Goal: Find contact information: Find contact information

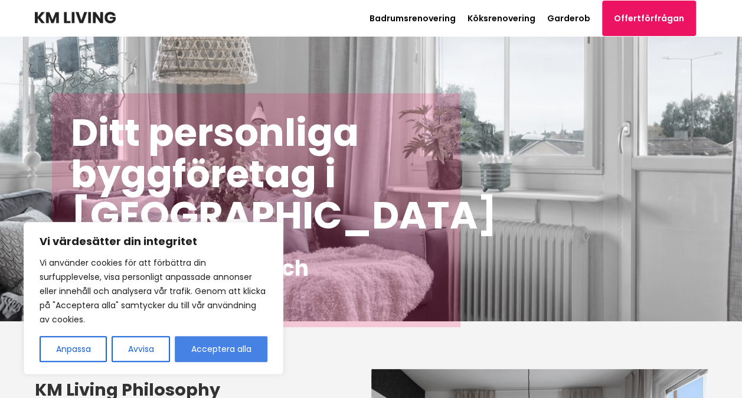
click at [182, 357] on button "Acceptera alla" at bounding box center [221, 349] width 93 height 26
checkbox input "true"
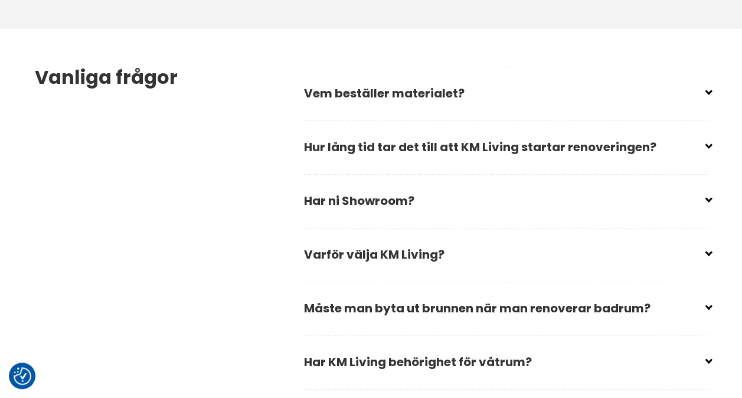
scroll to position [1710, 0]
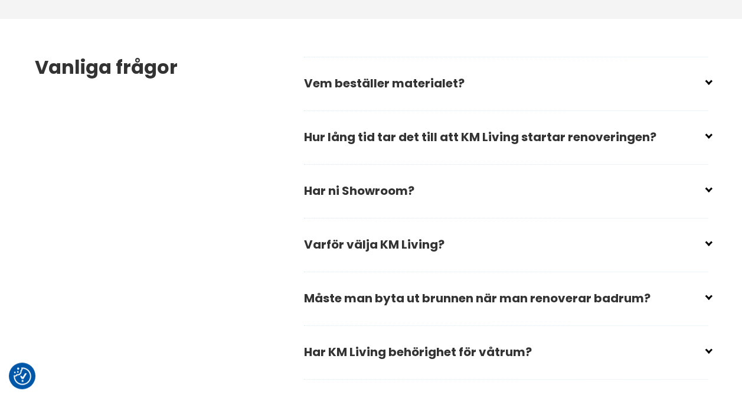
click at [706, 187] on input "checkbox" at bounding box center [508, 186] width 404 height 18
checkbox input "false"
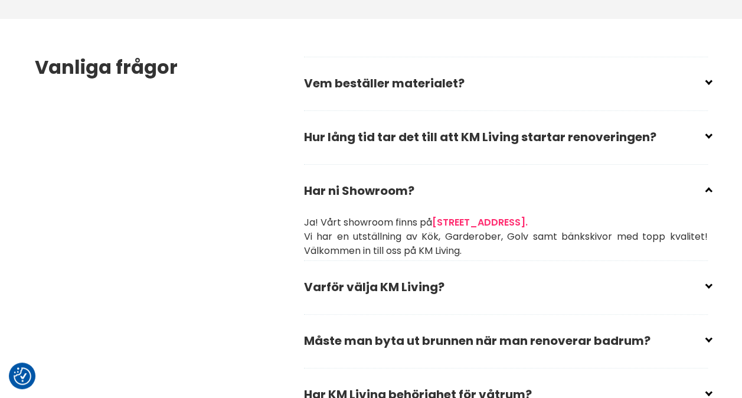
click at [705, 135] on input "checkbox" at bounding box center [508, 132] width 404 height 18
checkbox input "false"
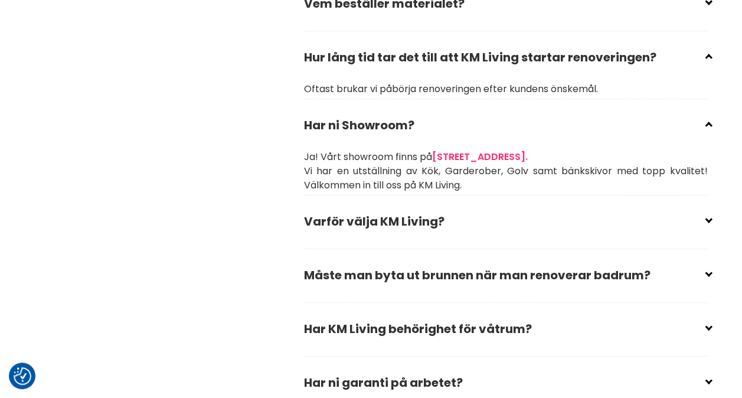
scroll to position [1758, 0]
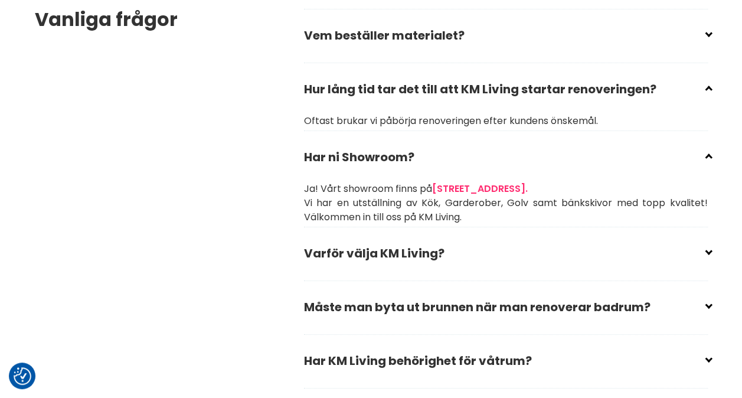
click at [705, 36] on input "checkbox" at bounding box center [508, 31] width 404 height 18
checkbox input "false"
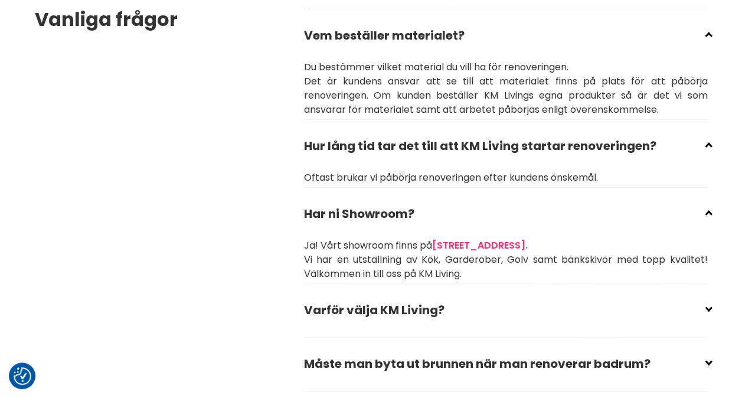
click at [707, 357] on input "checkbox" at bounding box center [508, 359] width 404 height 18
checkbox input "false"
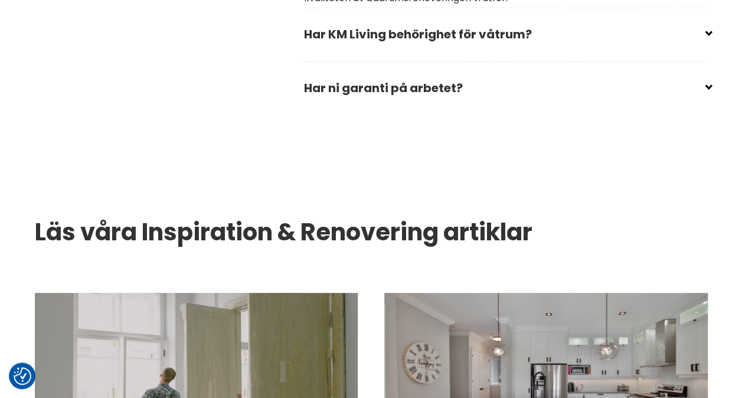
scroll to position [2187, 0]
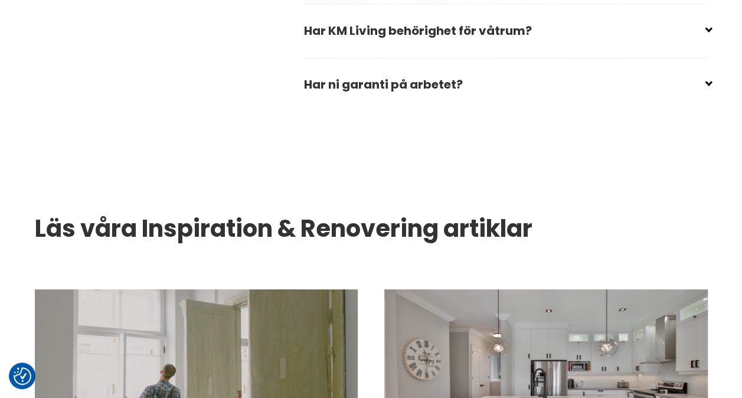
click at [709, 77] on input "checkbox" at bounding box center [508, 80] width 404 height 18
checkbox input "false"
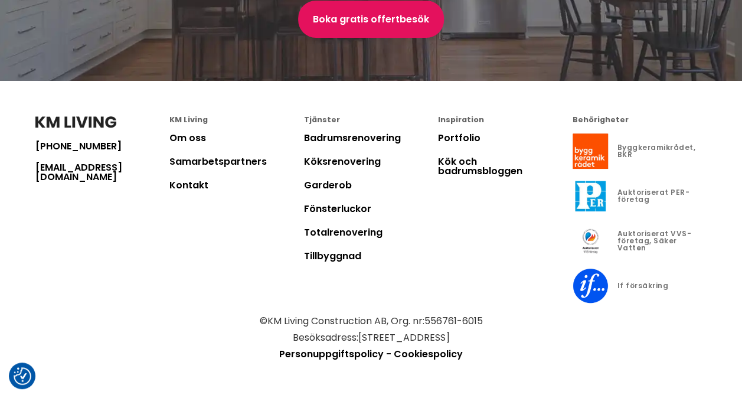
scroll to position [3498, 0]
click at [191, 138] on link "Om oss" at bounding box center [187, 138] width 37 height 14
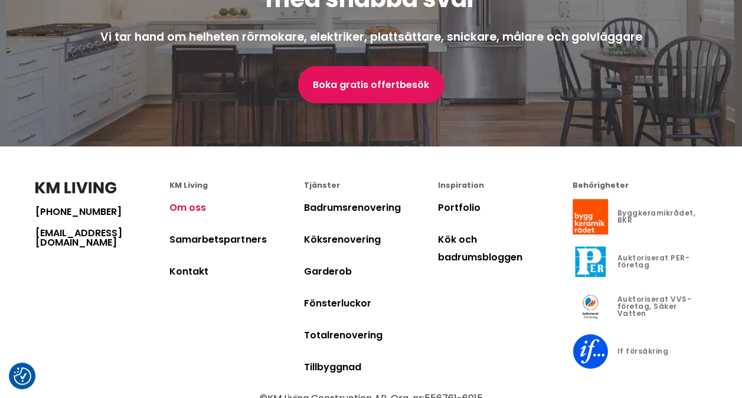
scroll to position [3728, 0]
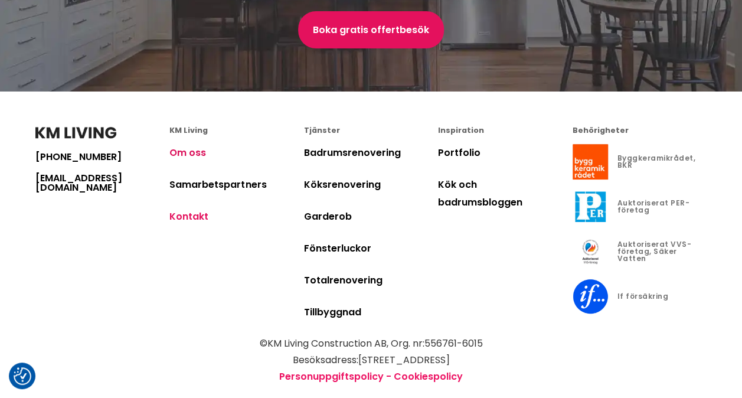
click at [193, 210] on link "Kontakt" at bounding box center [188, 217] width 39 height 14
